Goal: Transaction & Acquisition: Book appointment/travel/reservation

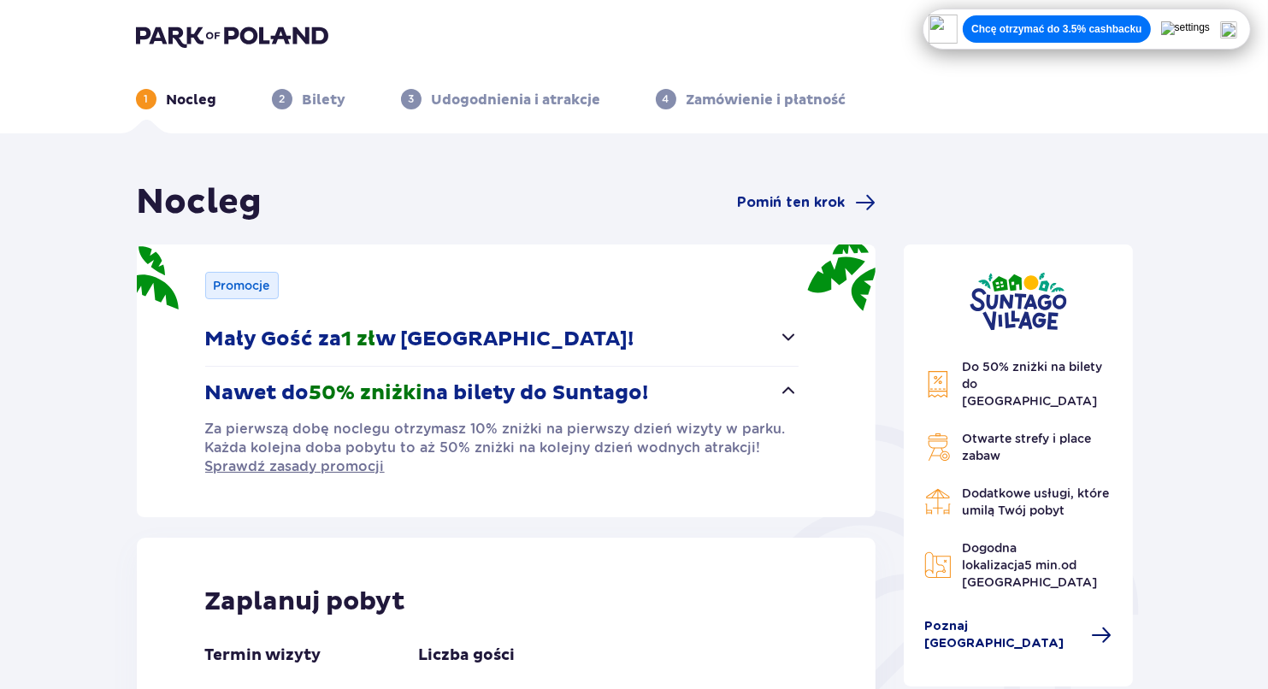
click at [990, 618] on span "Poznaj [GEOGRAPHIC_DATA]" at bounding box center [1003, 635] width 157 height 34
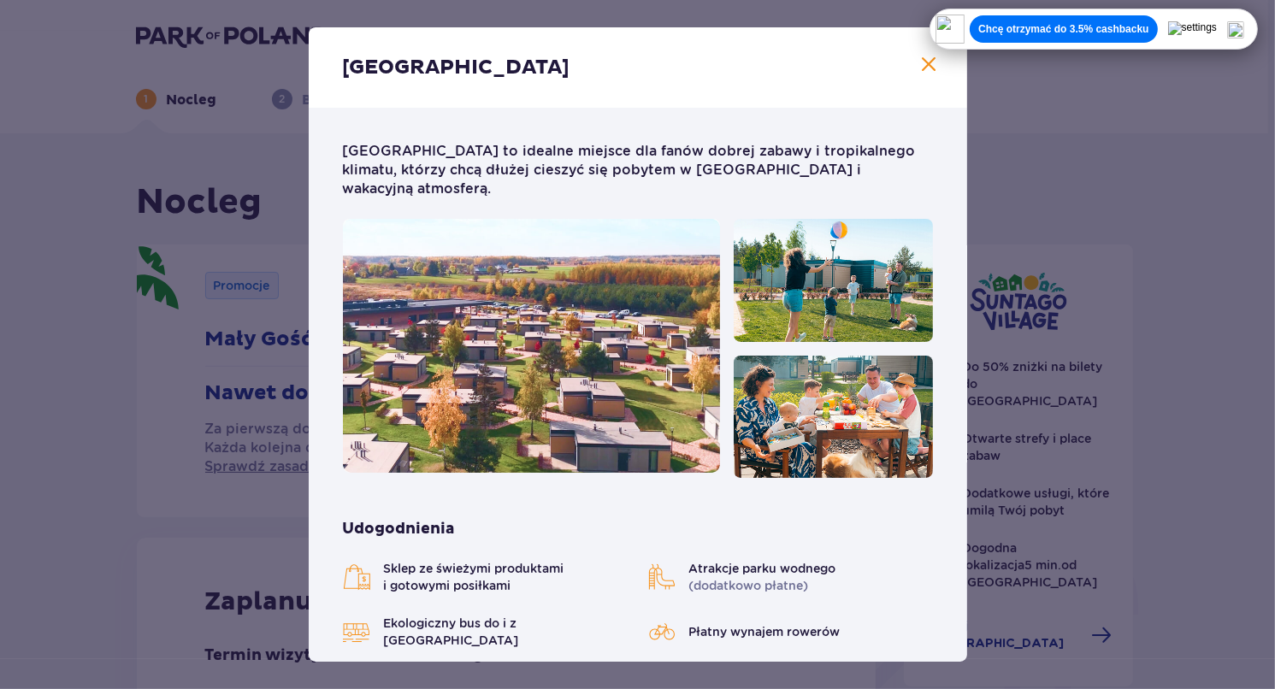
click at [919, 69] on span "Zamknij" at bounding box center [929, 65] width 21 height 21
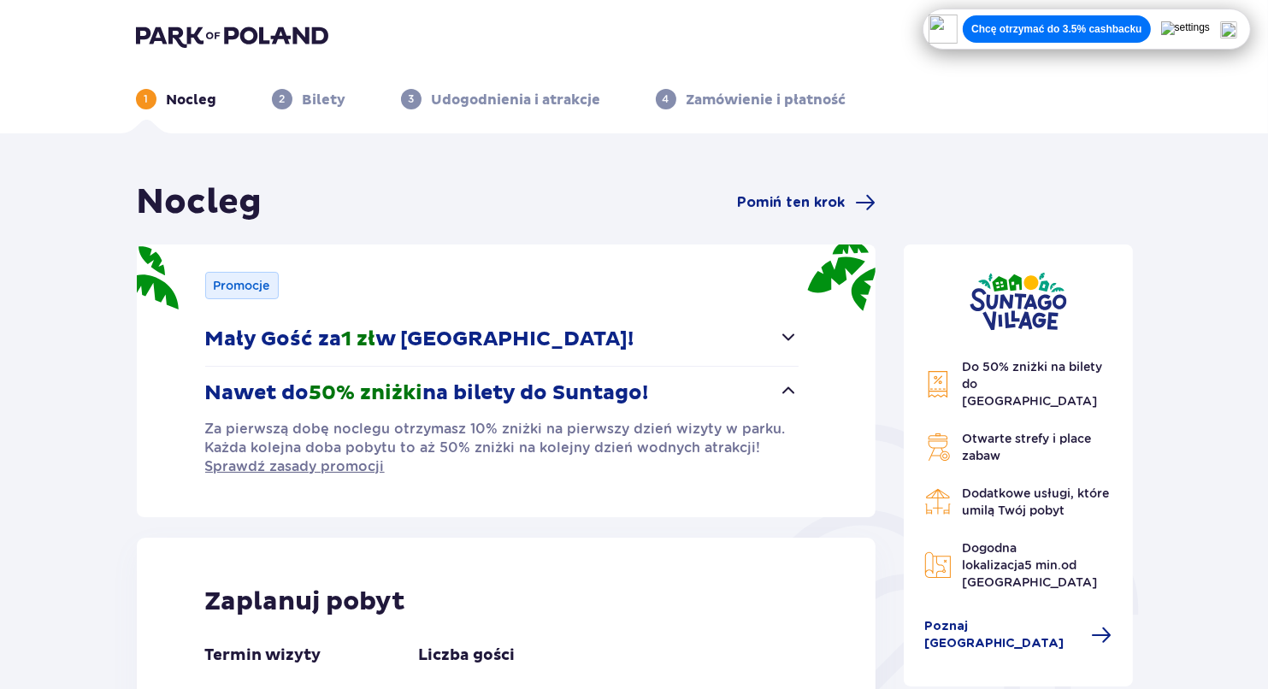
click at [1129, 34] on p "Chcę otrzymać do 3.5% cashbacku" at bounding box center [1057, 29] width 170 height 14
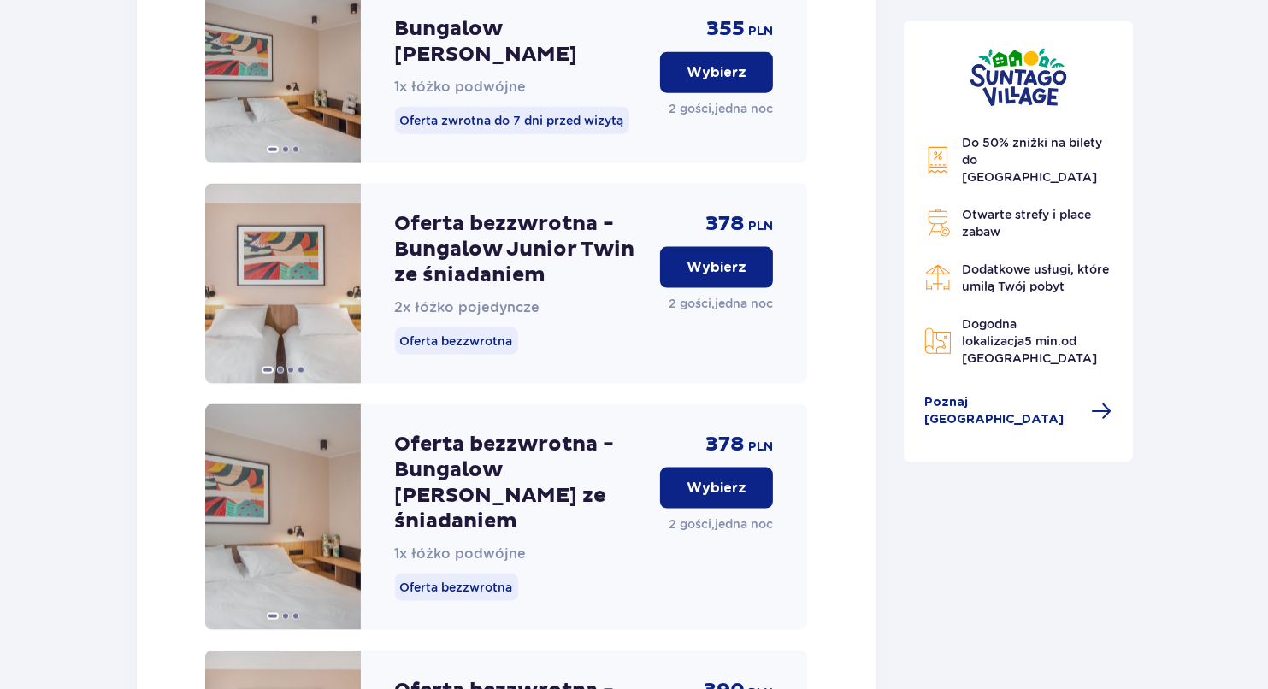
scroll to position [2224, 0]
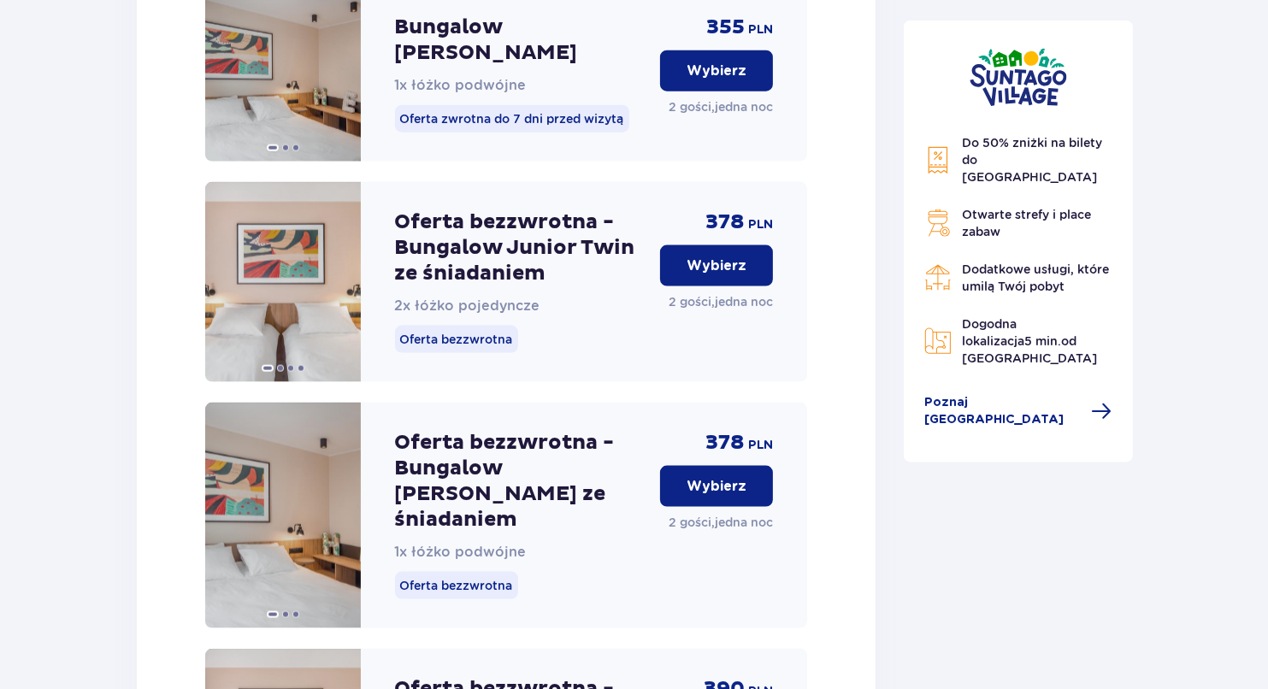
click at [711, 477] on p "Wybierz" at bounding box center [717, 486] width 60 height 19
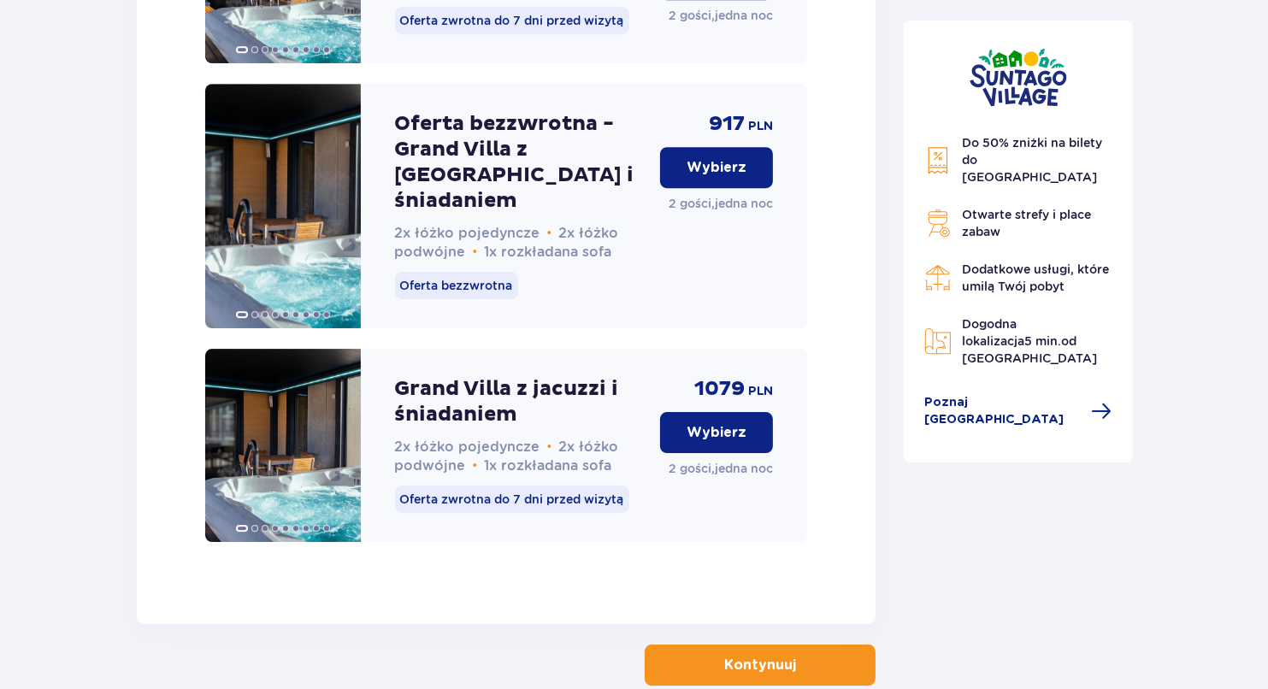
scroll to position [5323, 0]
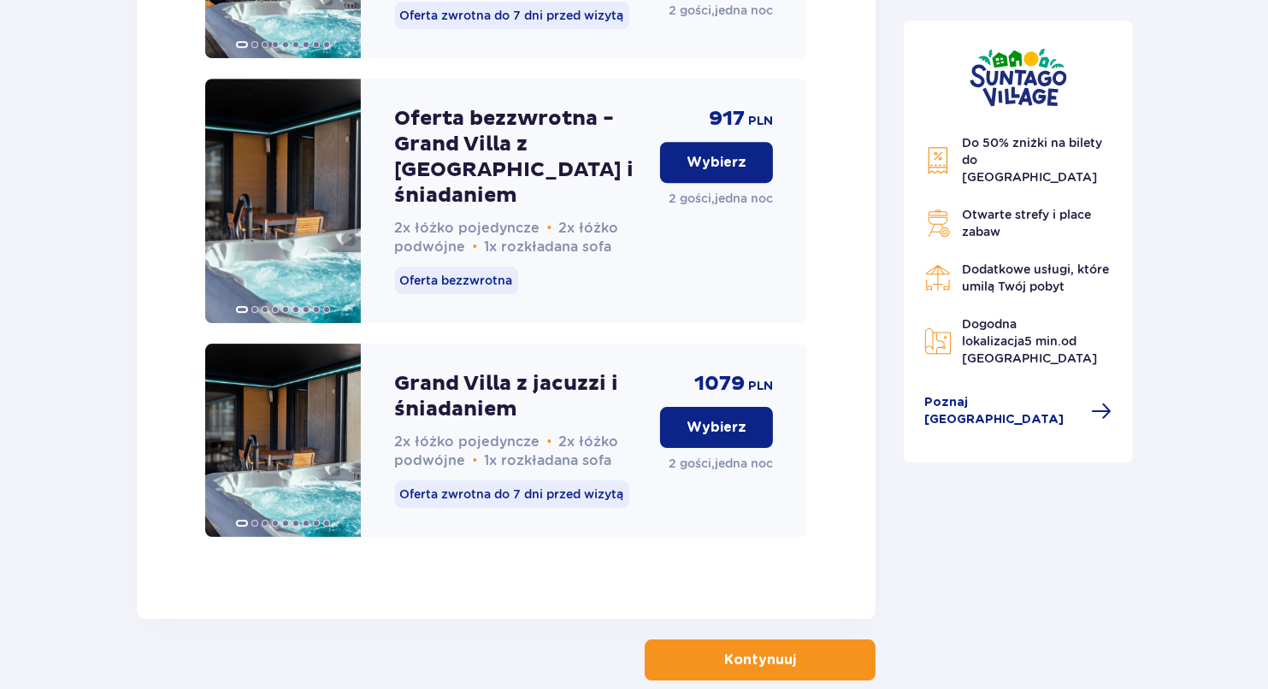
click at [737, 651] on p "Kontynuuj" at bounding box center [760, 660] width 72 height 19
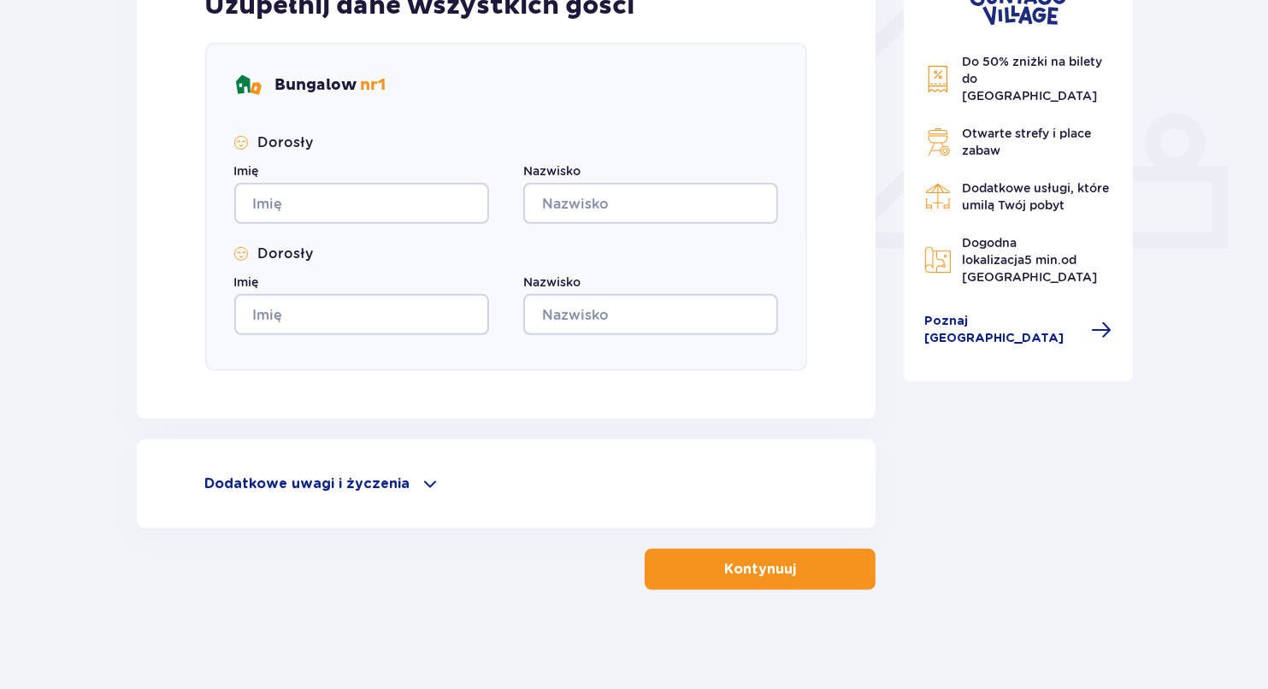
scroll to position [637, 0]
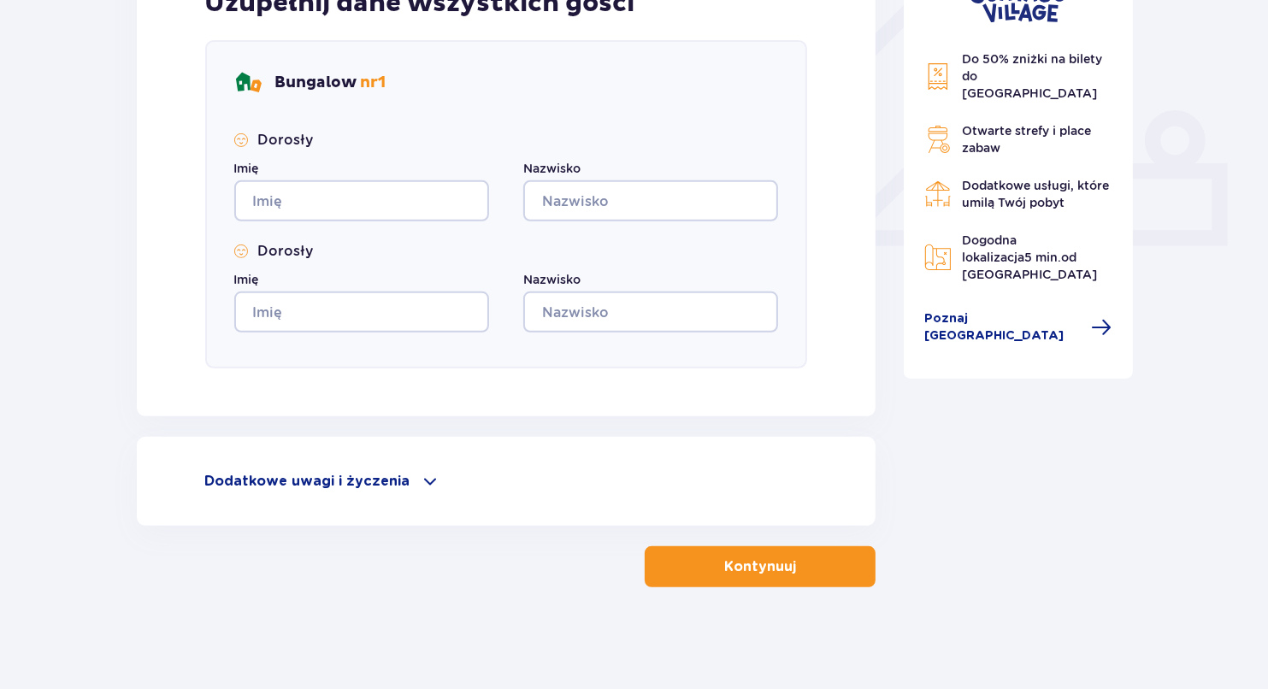
click at [354, 486] on p "Dodatkowe uwagi i życzenia" at bounding box center [307, 481] width 205 height 19
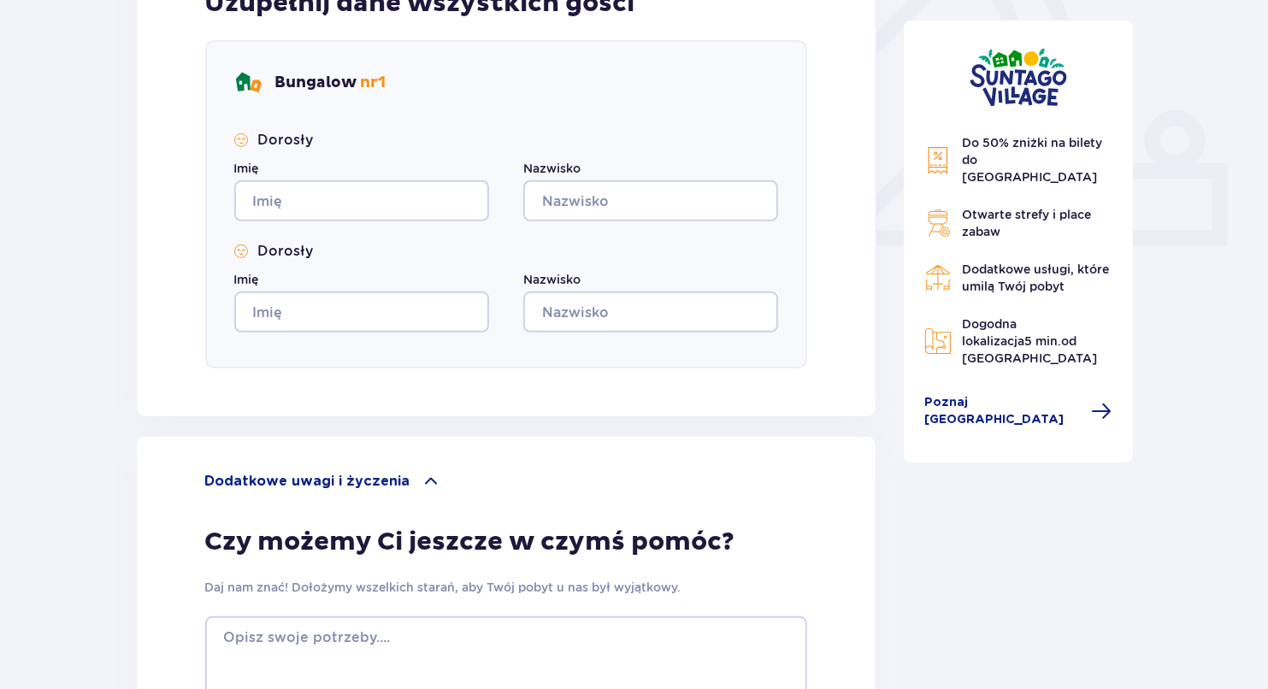
scroll to position [920, 0]
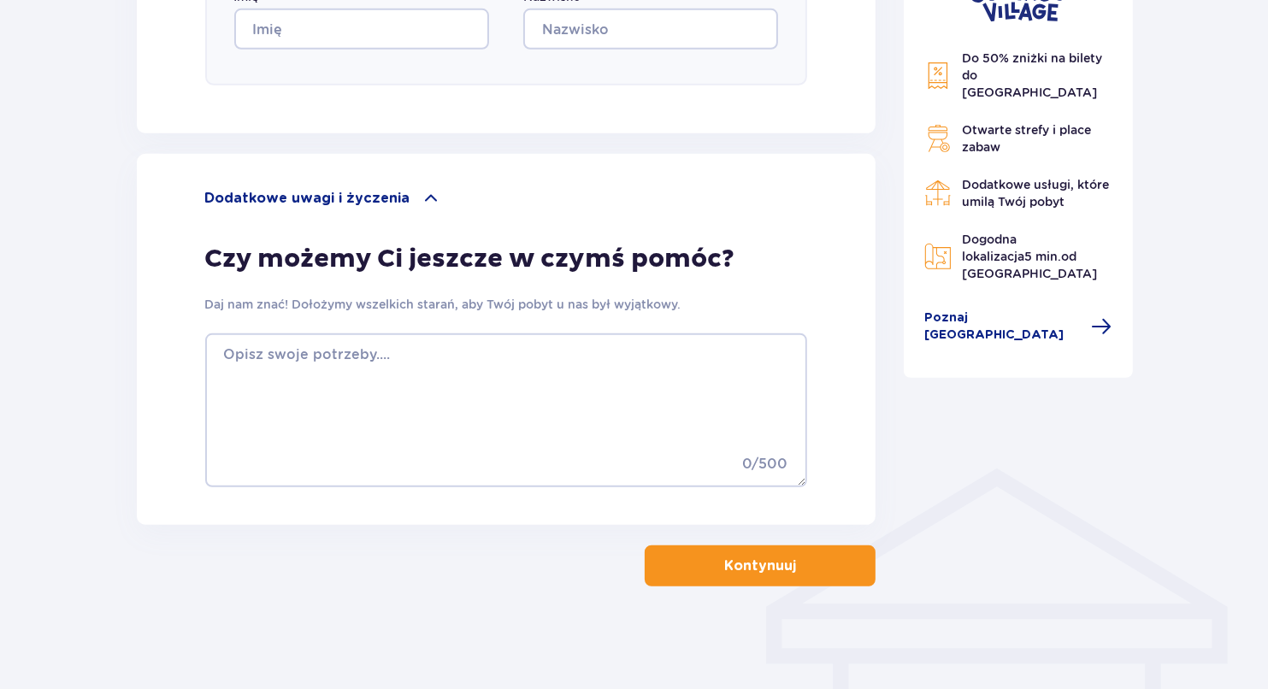
click at [706, 570] on button "Kontynuuj" at bounding box center [760, 566] width 231 height 41
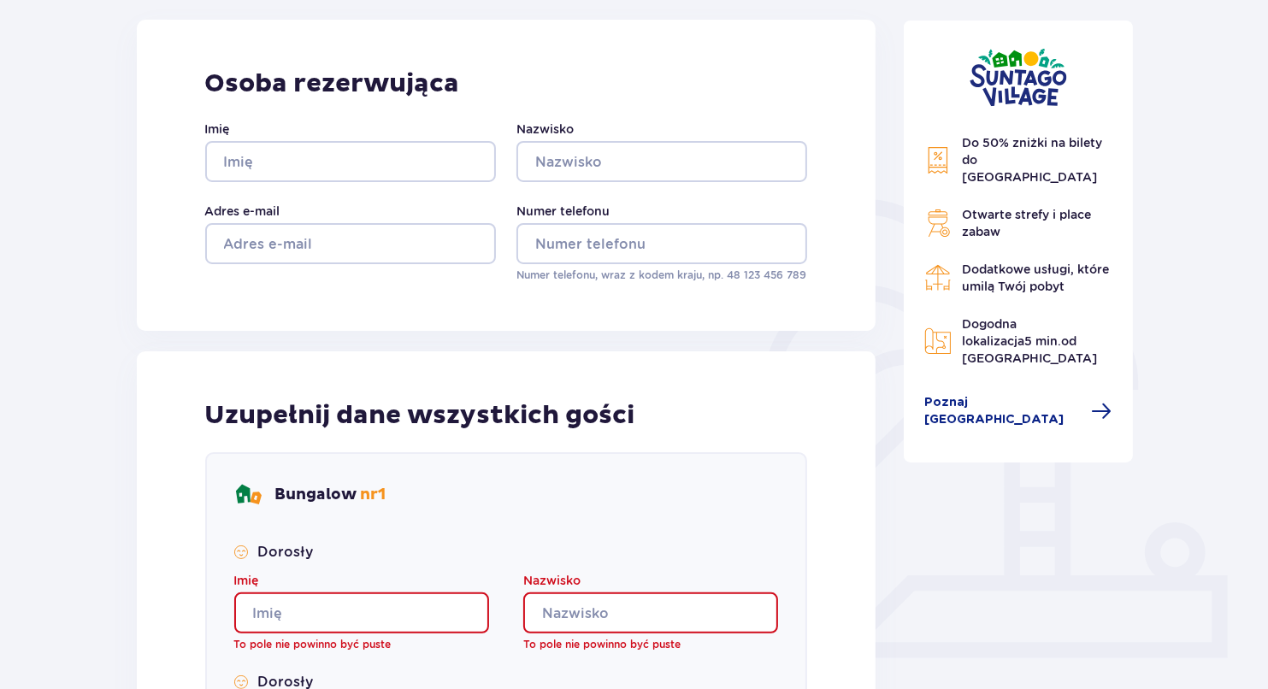
scroll to position [0, 0]
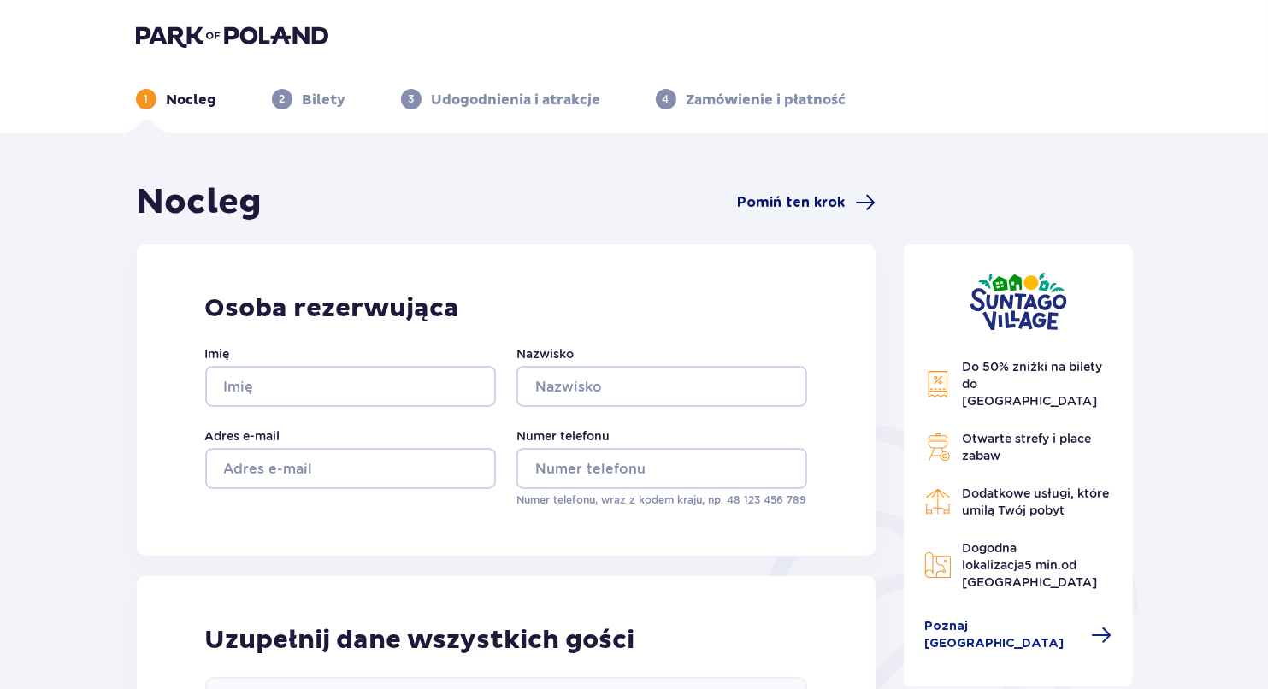
click at [818, 194] on span "Pomiń ten krok" at bounding box center [791, 202] width 108 height 19
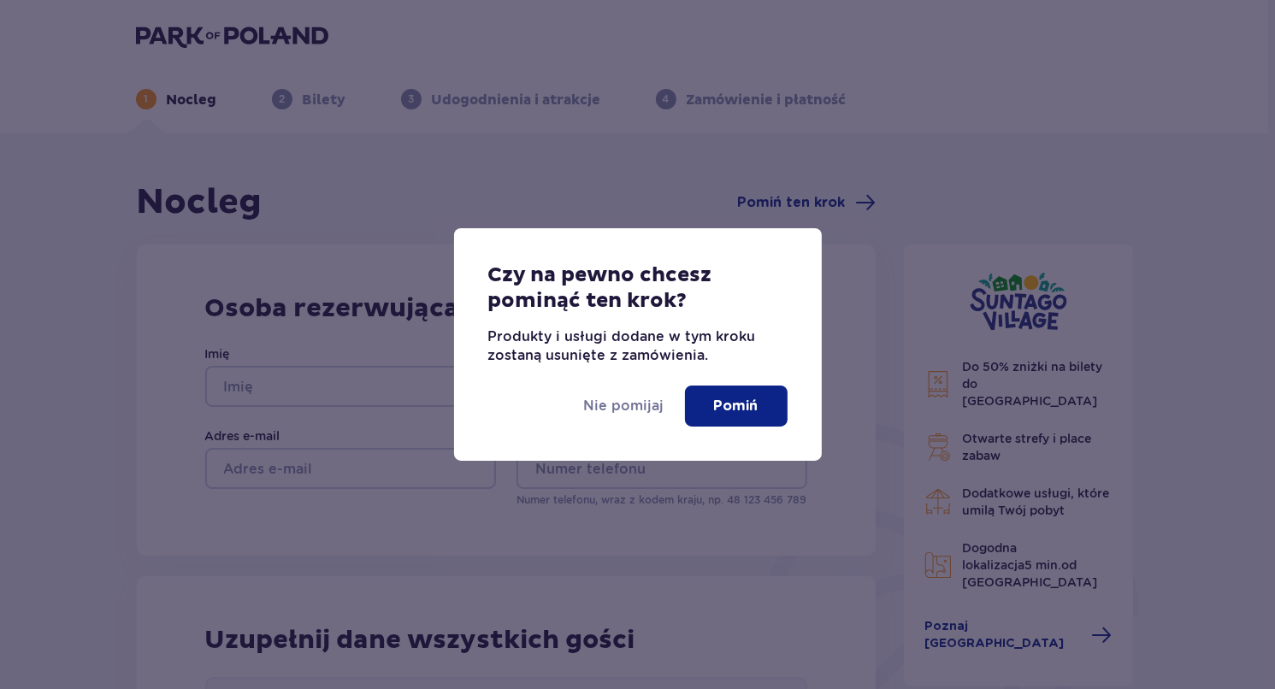
click at [739, 408] on p "Pomiń" at bounding box center [736, 406] width 44 height 19
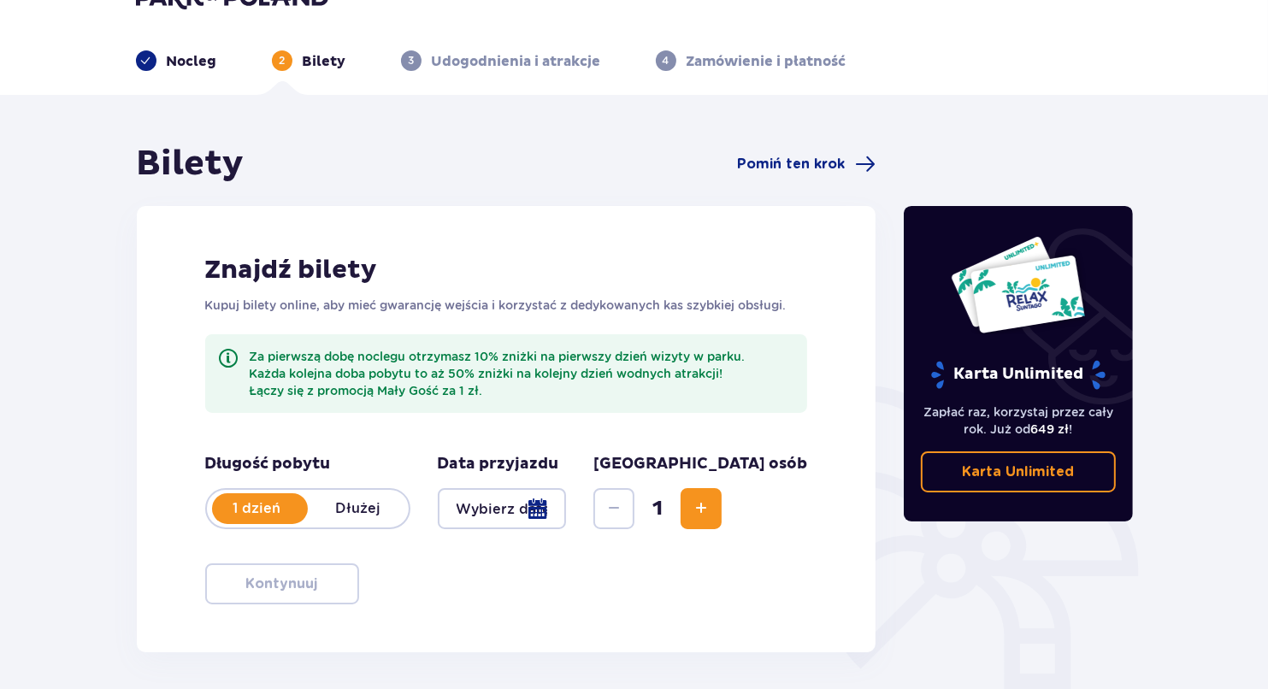
scroll to position [11, 0]
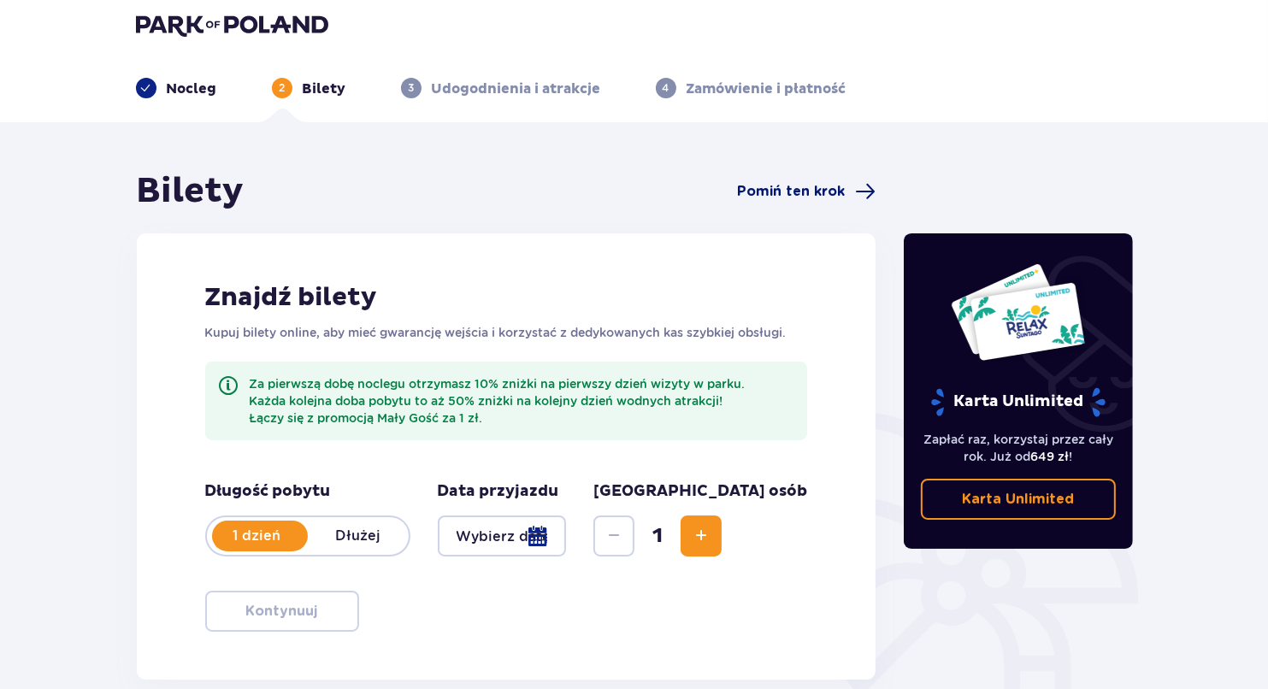
click at [807, 195] on span "Pomiń ten krok" at bounding box center [791, 191] width 108 height 19
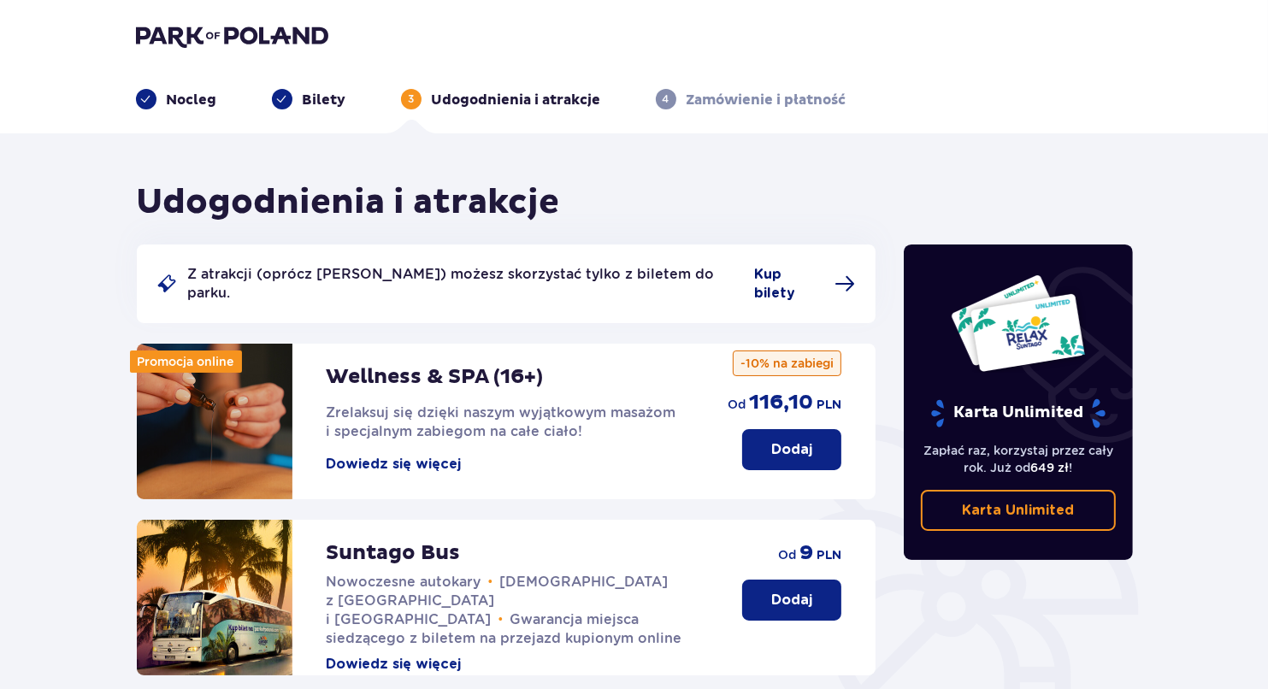
click at [776, 281] on span "Kup bilety" at bounding box center [789, 284] width 70 height 38
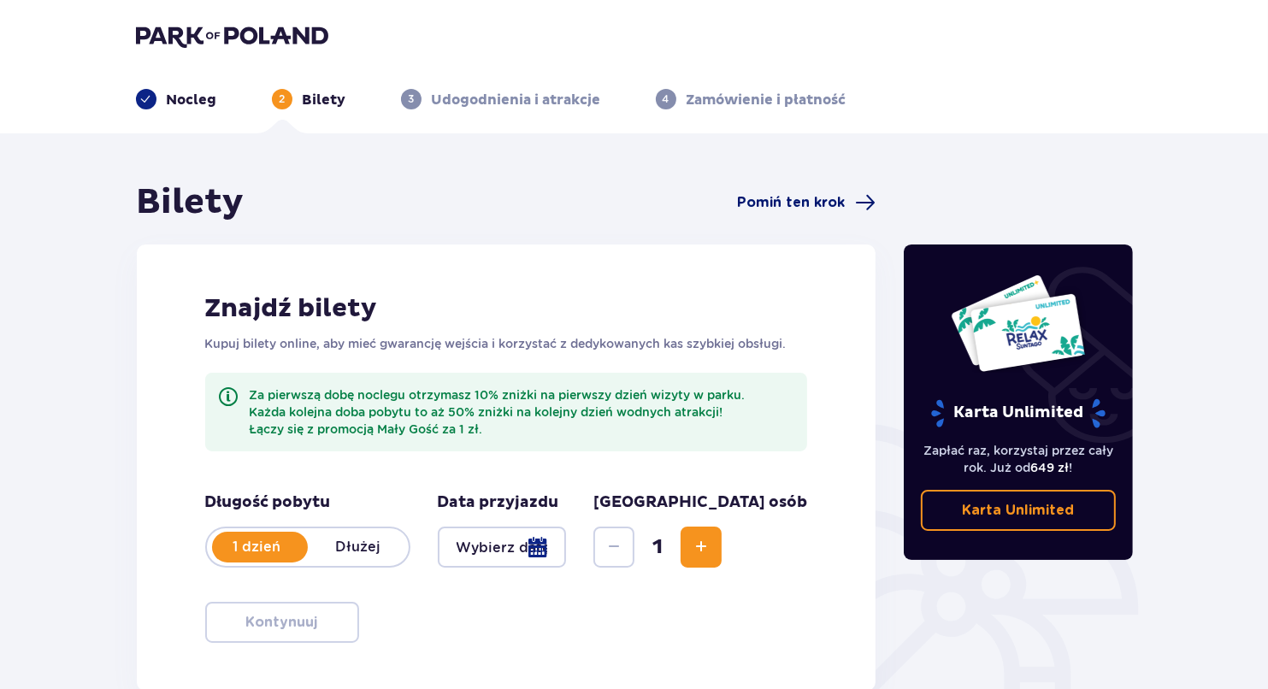
click at [774, 199] on span "Pomiń ten krok" at bounding box center [791, 202] width 108 height 19
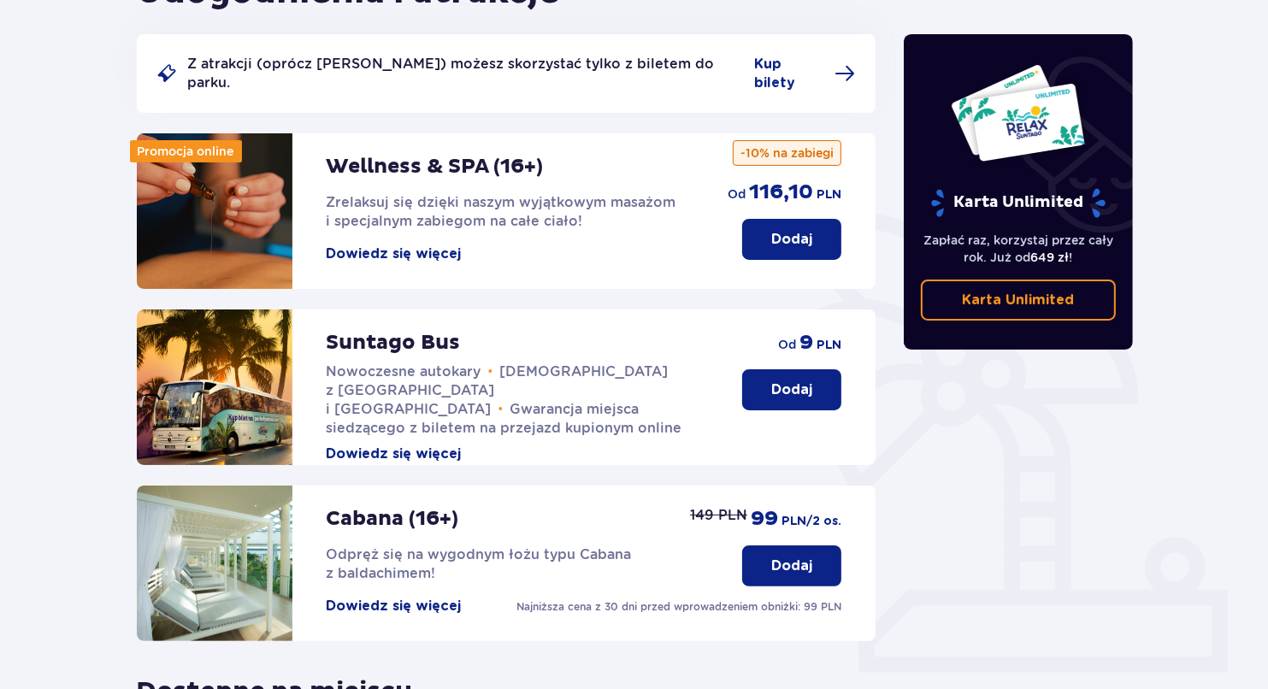
click at [785, 381] on p "Dodaj" at bounding box center [791, 390] width 41 height 19
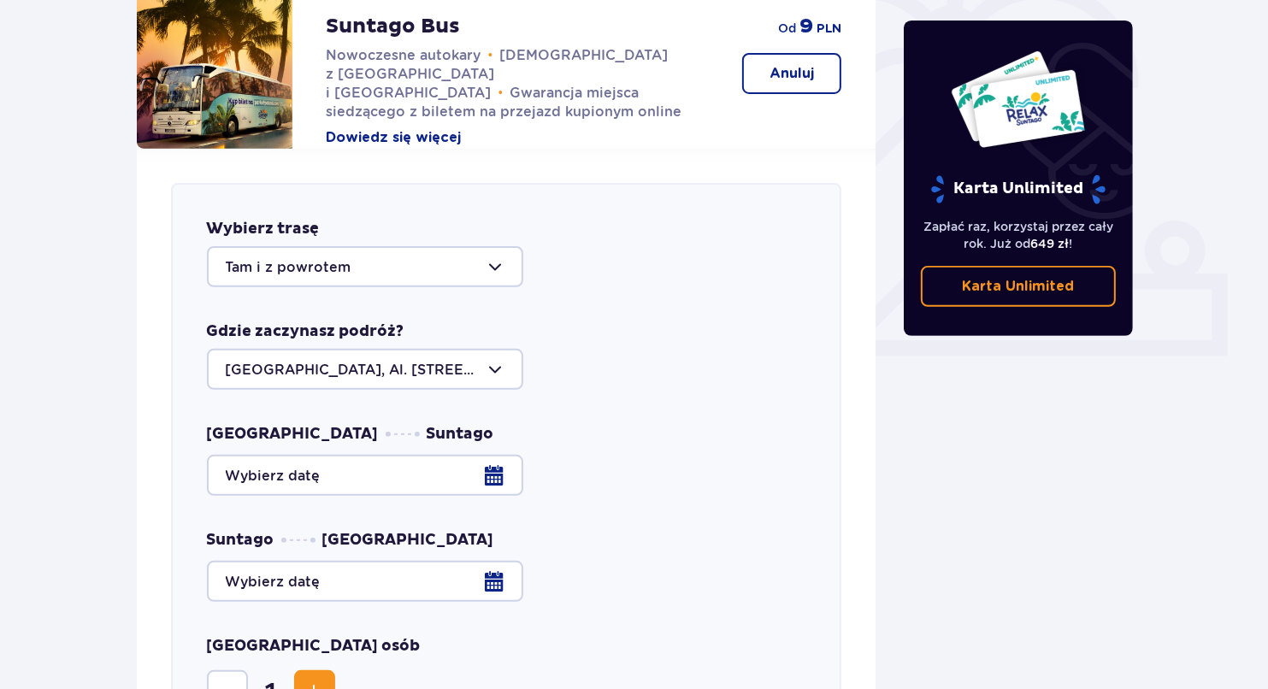
scroll to position [473, 0]
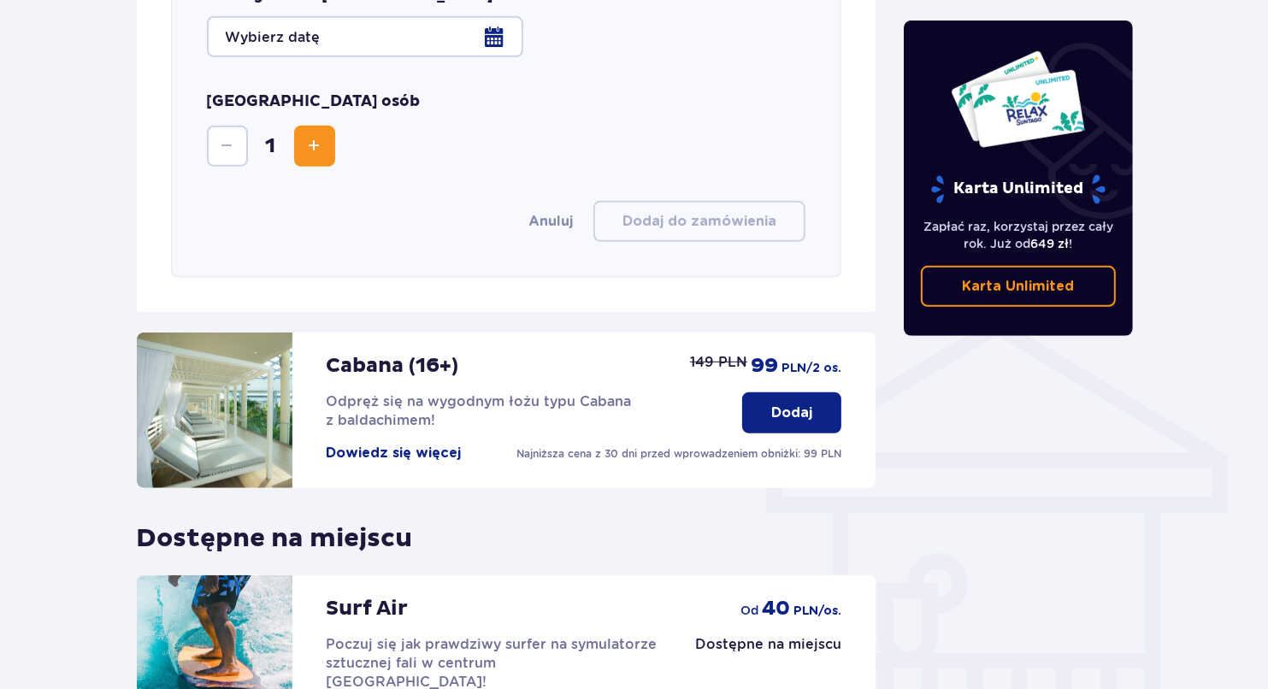
click at [801, 404] on p "Dodaj" at bounding box center [791, 413] width 41 height 19
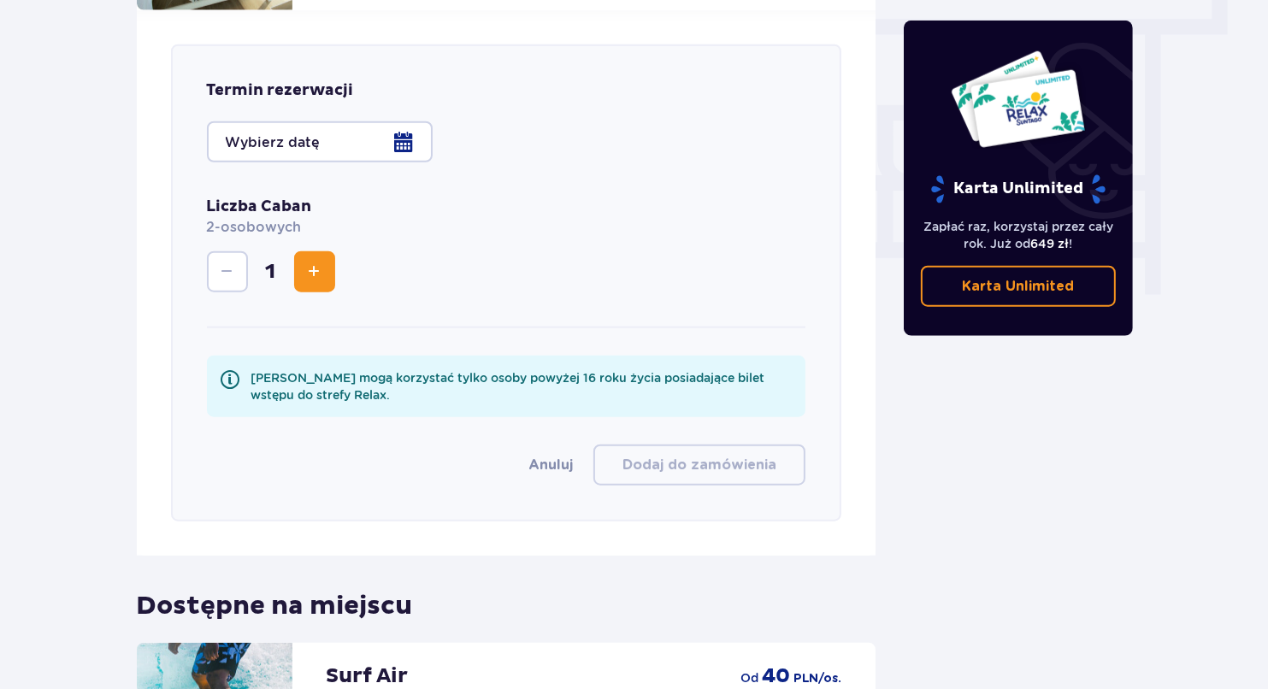
scroll to position [1556, 0]
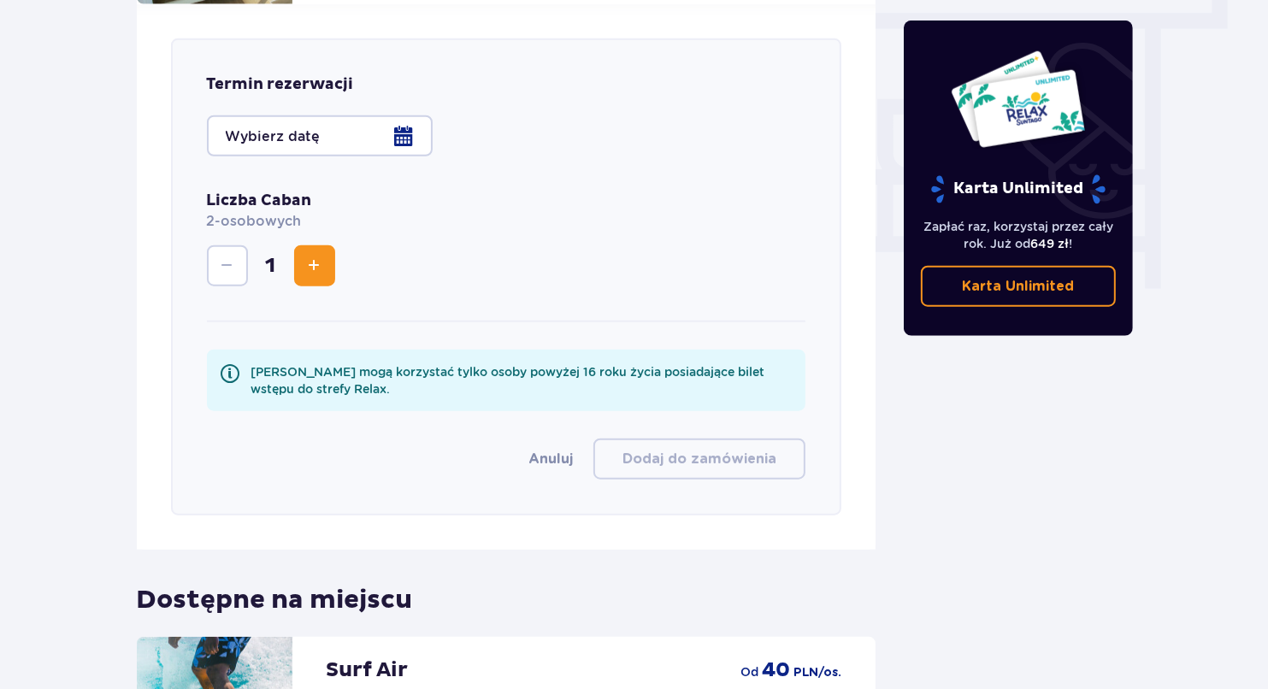
click at [366, 138] on div "Termin rezerwacji Liczba Caban 2-osobowych 1 [PERSON_NAME] mogą korzystać tylko…" at bounding box center [506, 276] width 671 height 477
click at [361, 127] on div at bounding box center [320, 135] width 226 height 41
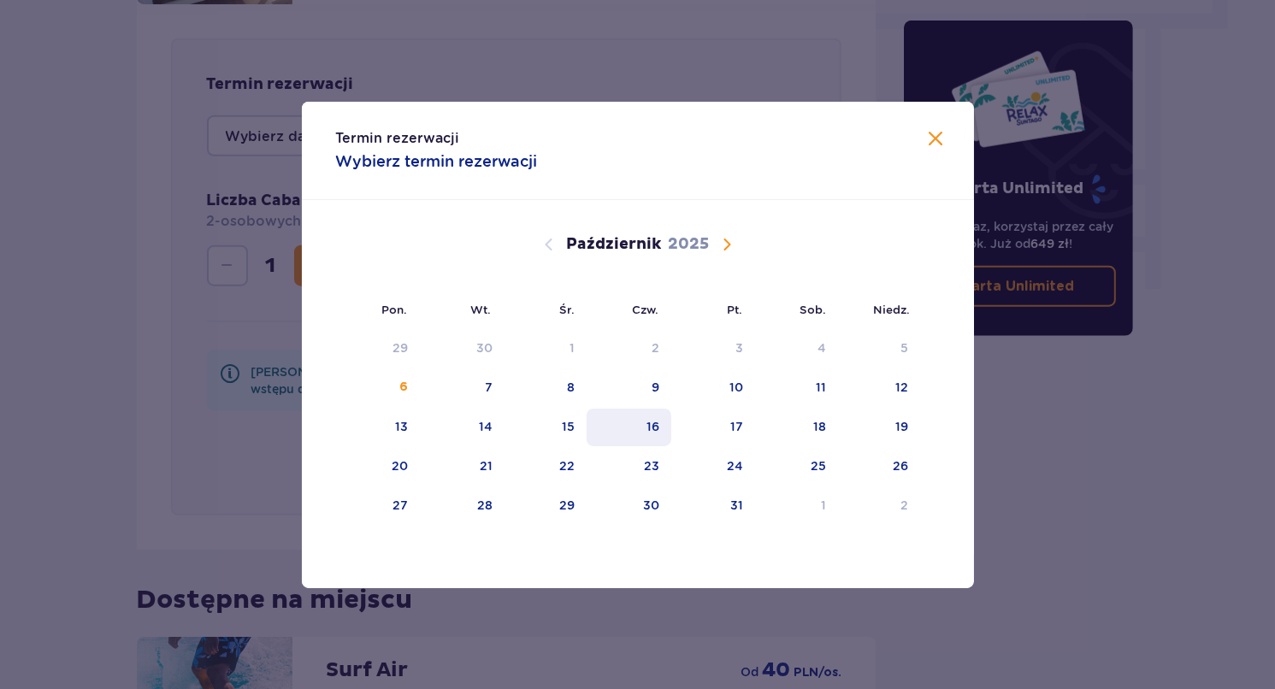
click at [645, 428] on div "16" at bounding box center [629, 428] width 85 height 38
type input "[DATE] (Czw.)"
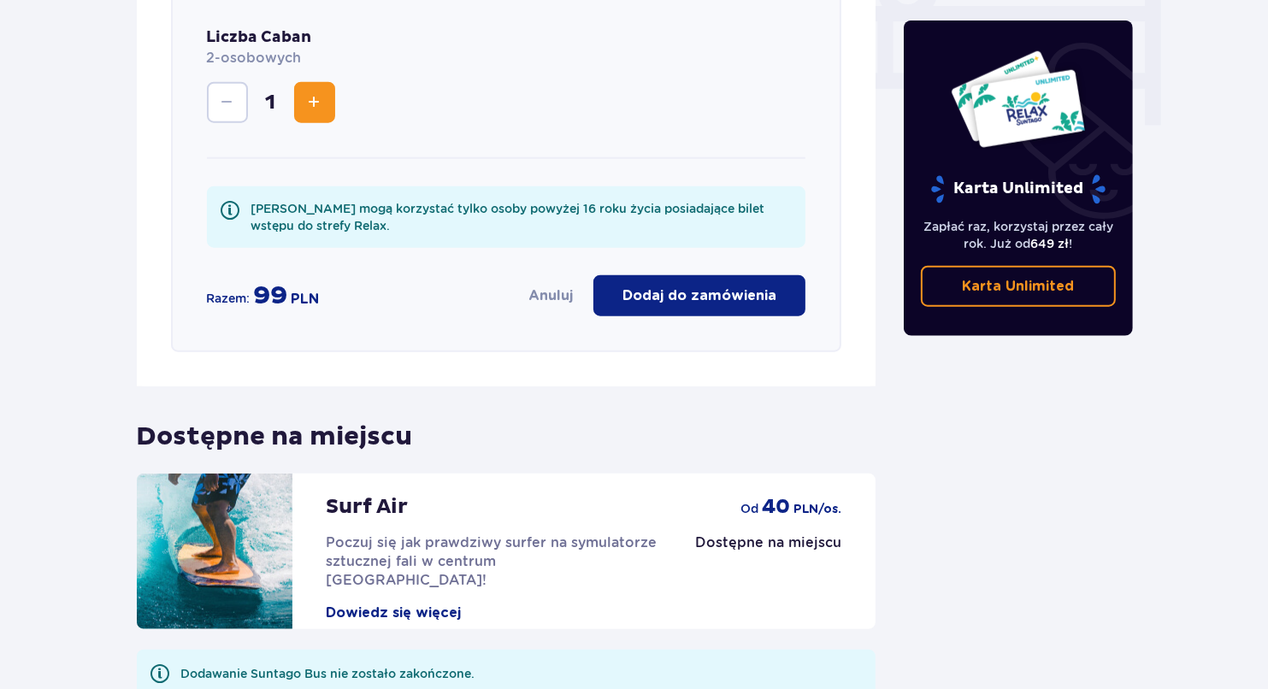
scroll to position [1727, 0]
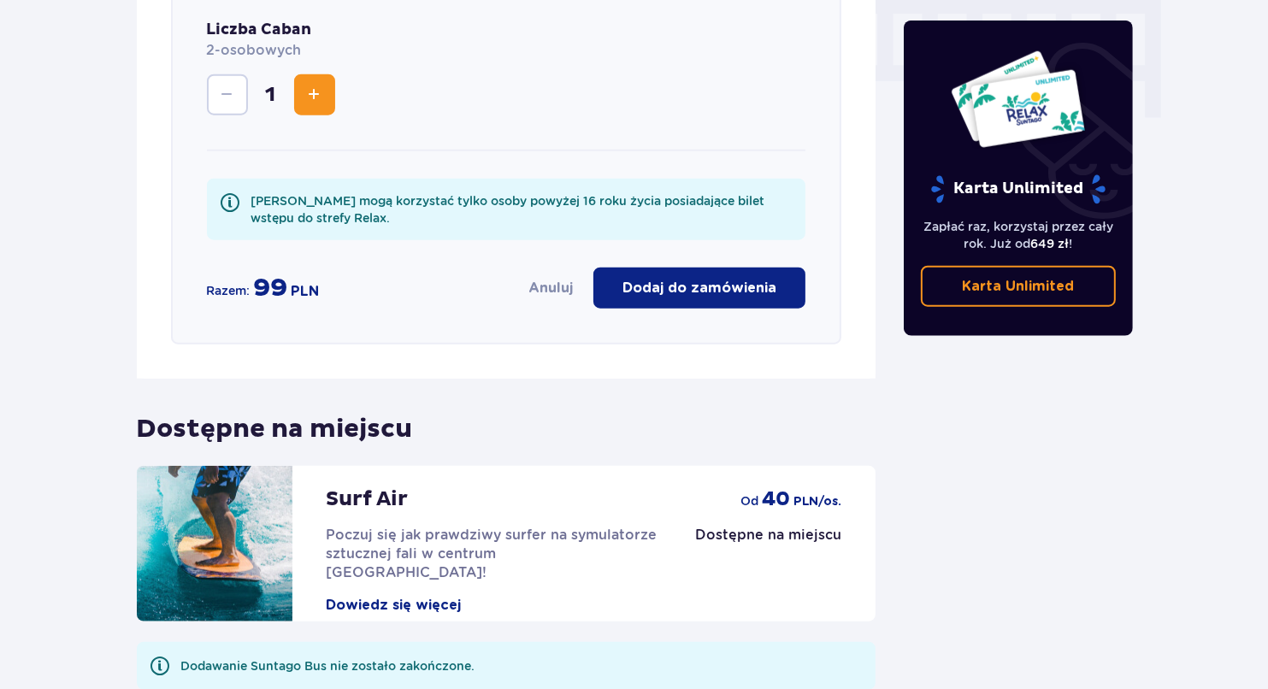
click at [700, 268] on button "Dodaj do zamówienia" at bounding box center [700, 288] width 212 height 41
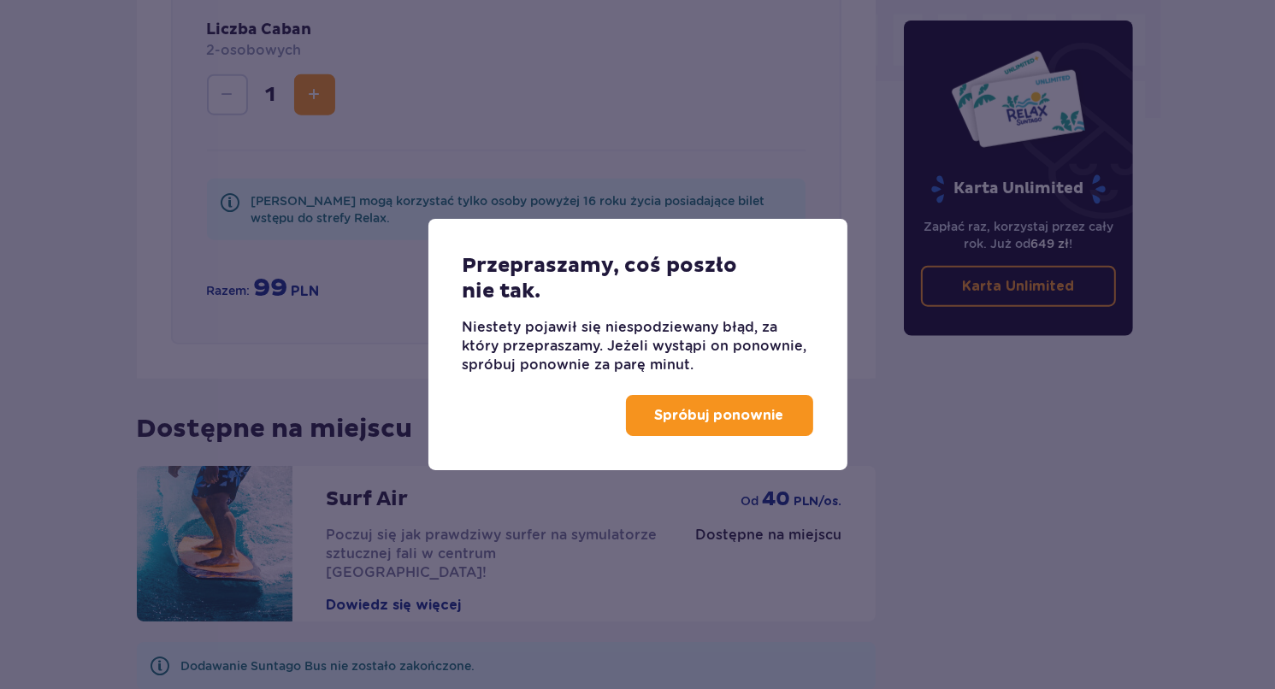
click at [704, 406] on p "Spróbuj ponownie" at bounding box center [719, 415] width 129 height 19
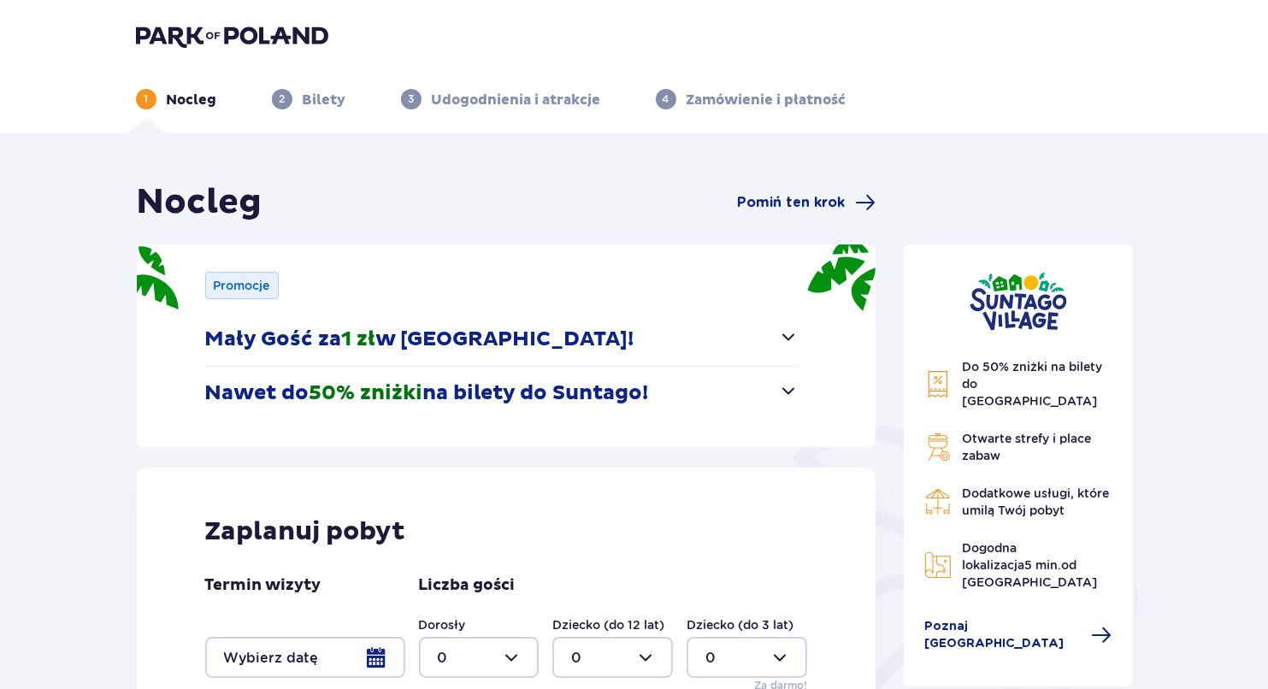
click at [245, 17] on header "1 Nocleg 2 Bilety 3 Udogodnienia i atrakcje 4 Zamówienie i płatność" at bounding box center [634, 66] width 1268 height 133
click at [273, 38] on img at bounding box center [232, 36] width 192 height 24
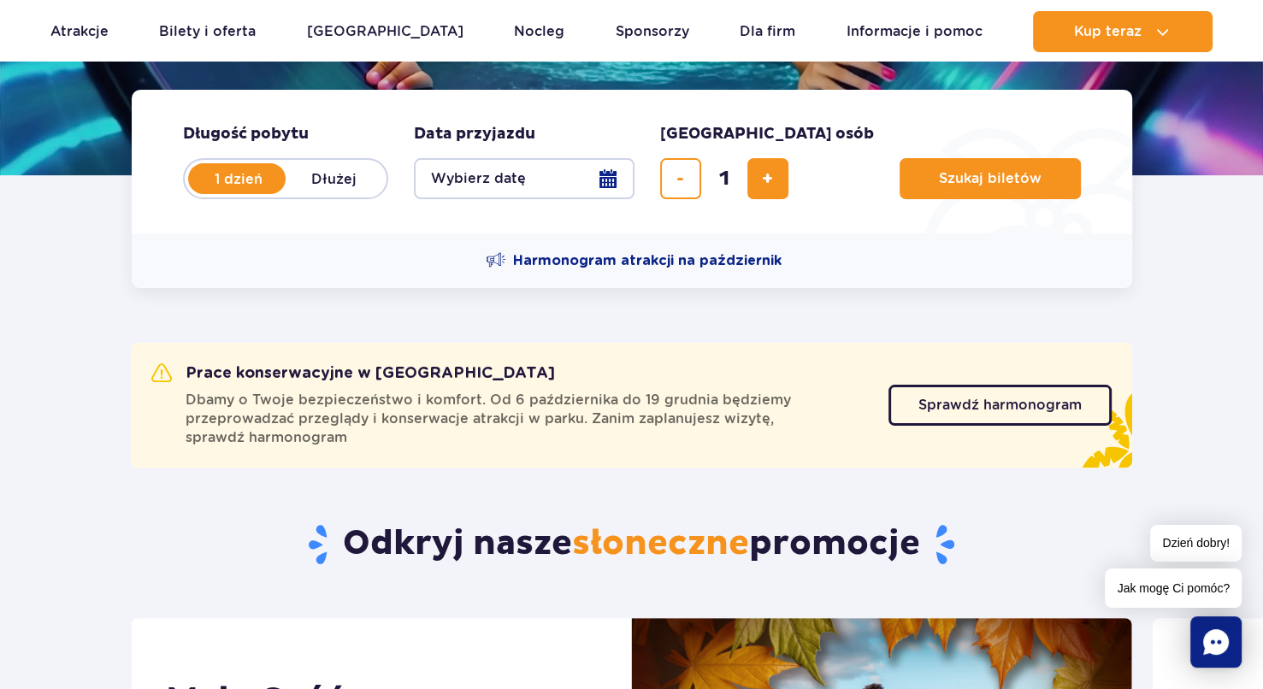
scroll to position [342, 0]
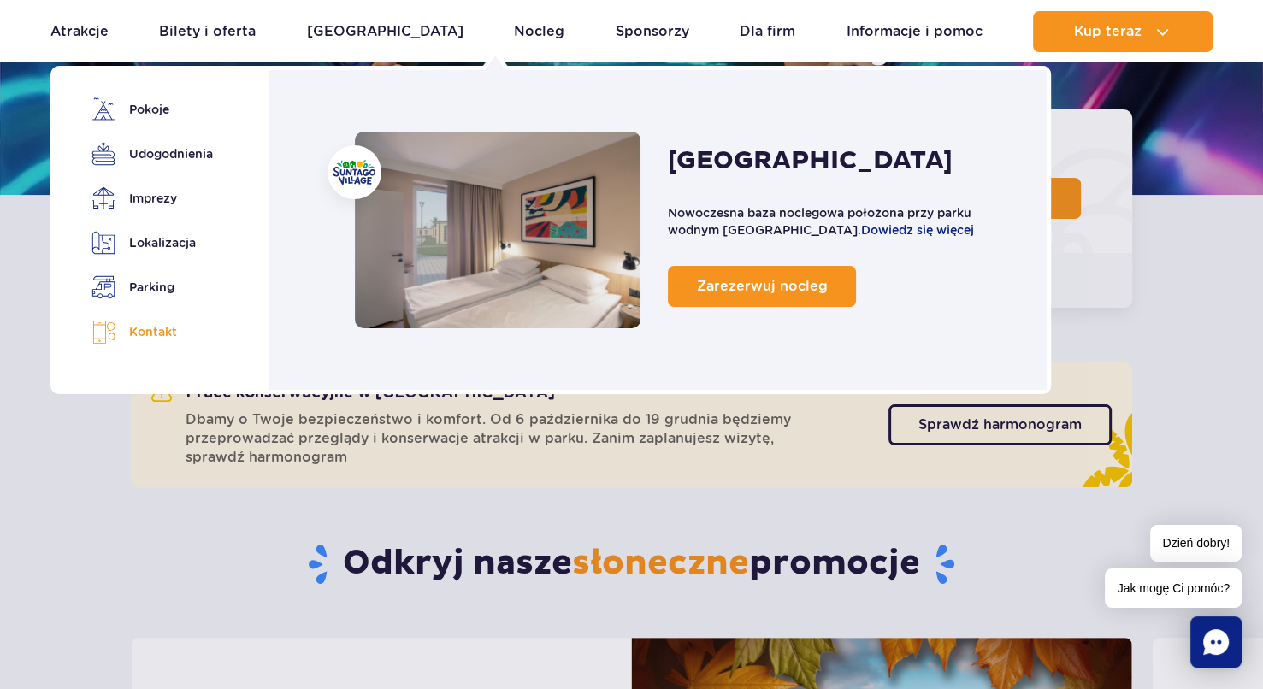
click at [161, 336] on link "Kontakt" at bounding box center [149, 332] width 115 height 25
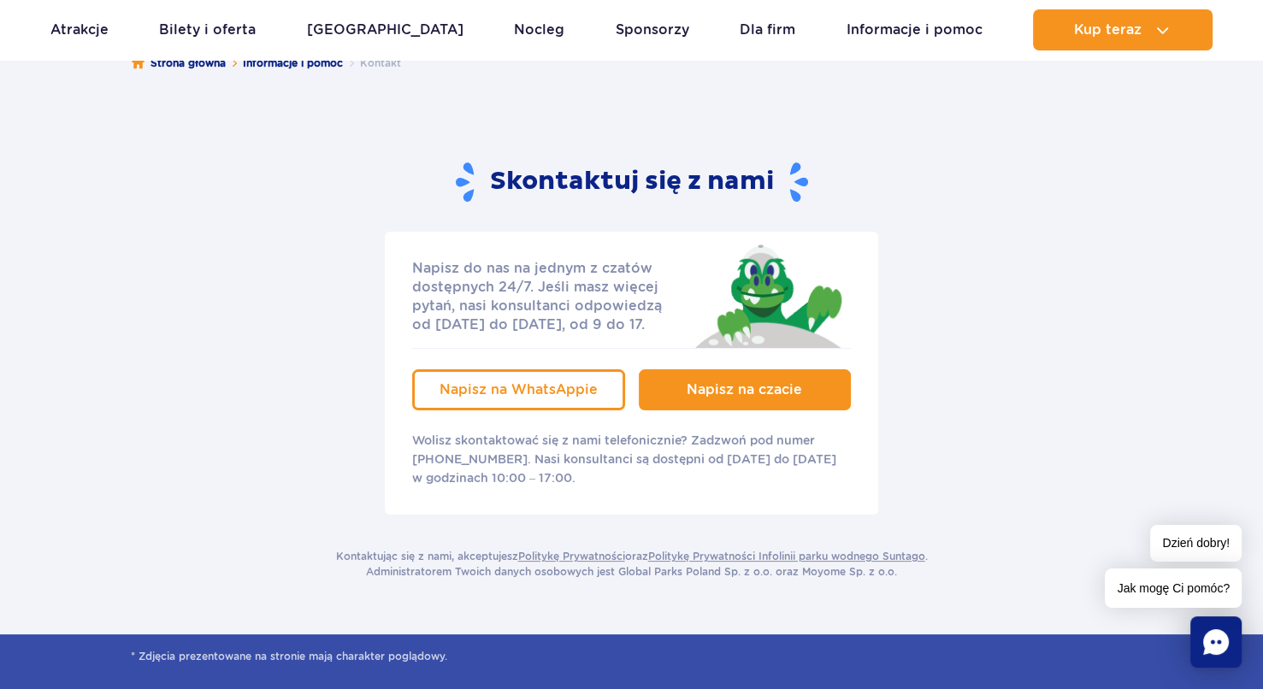
click at [718, 394] on span "Napisz na czacie" at bounding box center [744, 389] width 115 height 16
